Goal: Navigation & Orientation: Find specific page/section

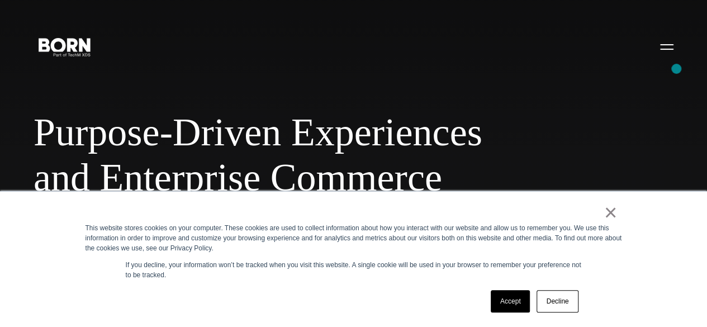
click at [677, 69] on div "Purpose-Driven Experiences and Enterprise Commerce Combining creative, content,…" at bounding box center [353, 163] width 707 height 327
click at [655, 58] on button "Primary Menu" at bounding box center [667, 46] width 27 height 23
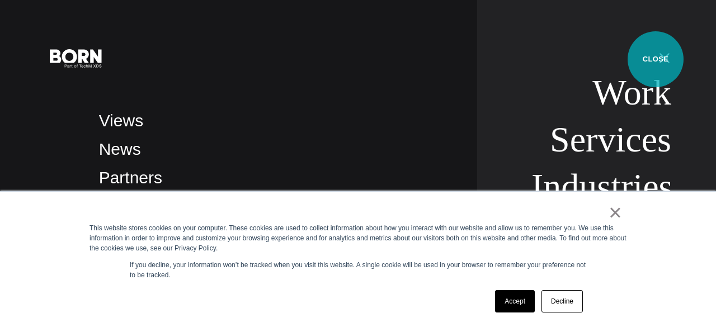
click at [655, 59] on button "Primary Menu" at bounding box center [664, 57] width 27 height 23
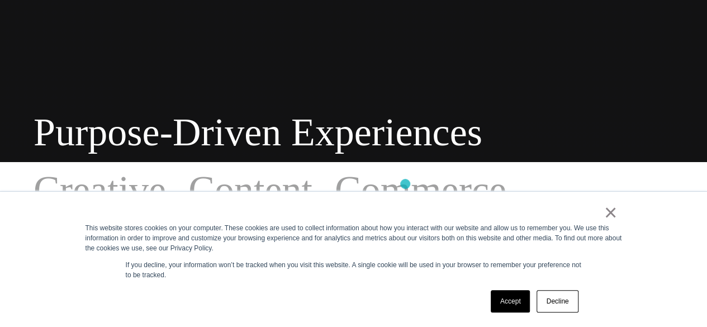
scroll to position [168, 0]
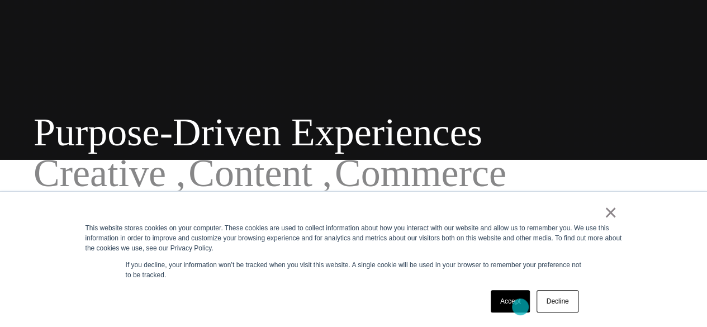
click at [521, 307] on link "Accept" at bounding box center [511, 301] width 40 height 22
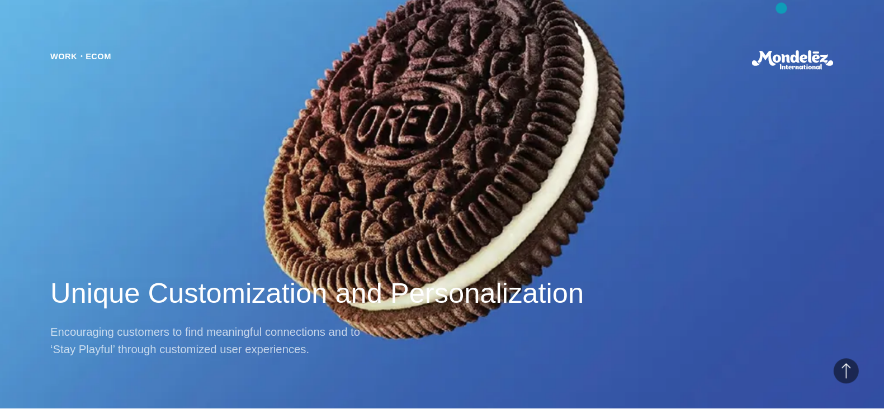
scroll to position [727, 0]
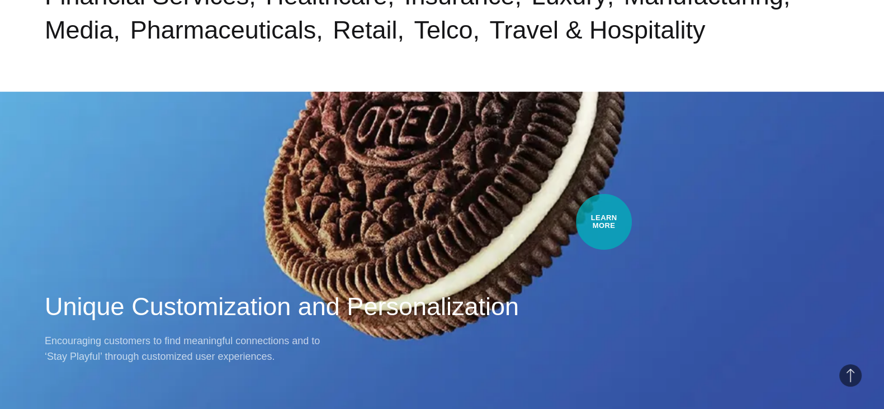
drag, startPoint x: 694, startPoint y: 7, endPoint x: 604, endPoint y: 222, distance: 233.0
click at [604, 222] on div "Work・Ecom Unique Customization and Personalization Encouraging customers to fin…" at bounding box center [442, 204] width 884 height 409
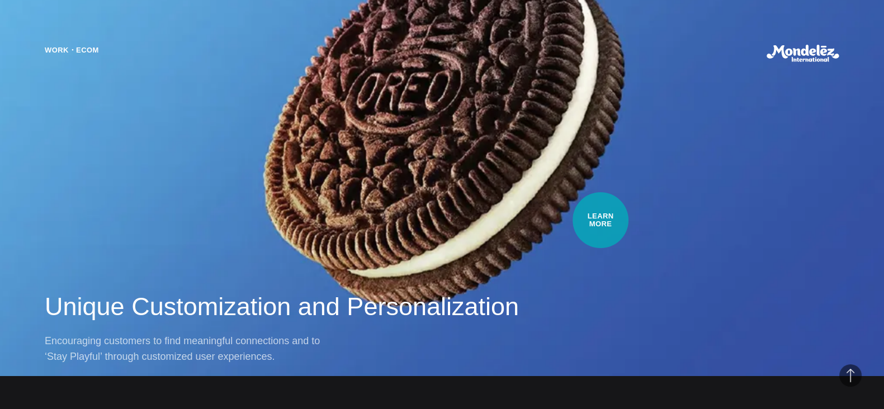
scroll to position [1076, 0]
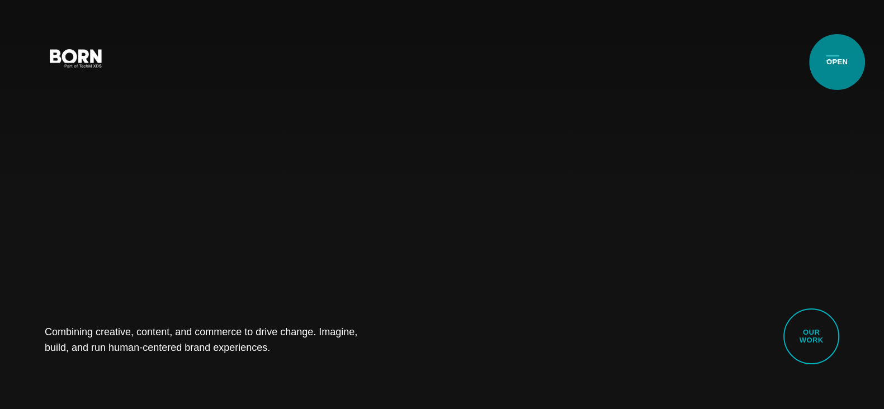
click at [837, 62] on button "Primary Menu" at bounding box center [832, 57] width 27 height 23
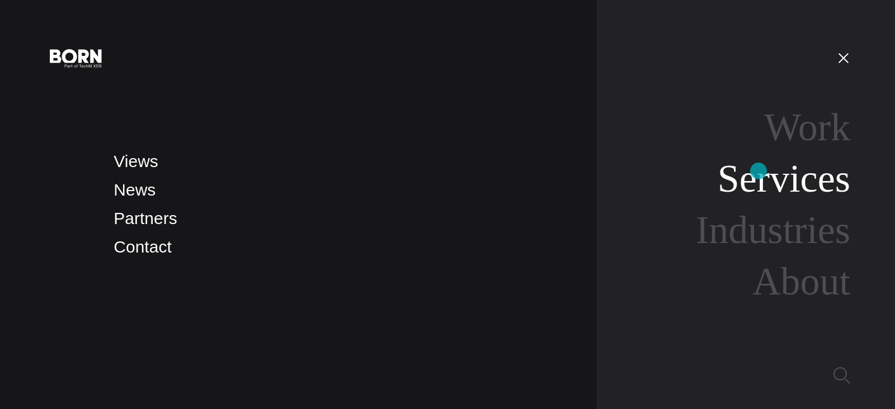
click at [758, 171] on link "Services" at bounding box center [783, 178] width 133 height 43
